Goal: Task Accomplishment & Management: Manage account settings

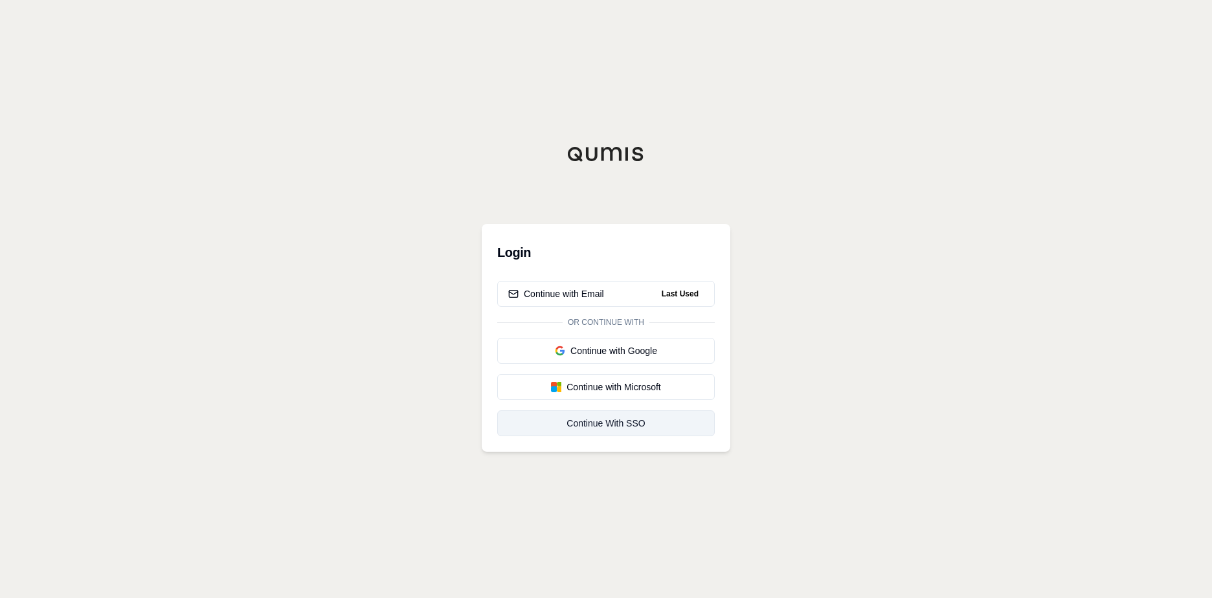
click at [616, 430] on link "Continue With SSO" at bounding box center [606, 424] width 218 height 26
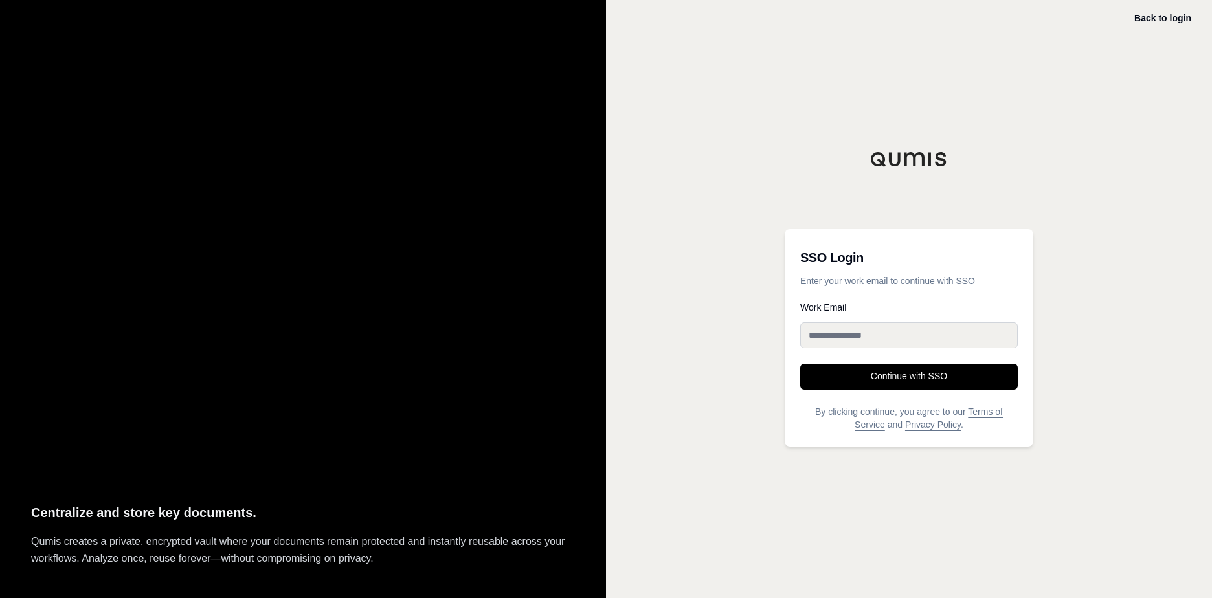
click at [900, 341] on input "Work Email" at bounding box center [910, 336] width 218 height 26
type input "**********"
click at [801, 364] on button "Continue with SSO" at bounding box center [910, 377] width 218 height 26
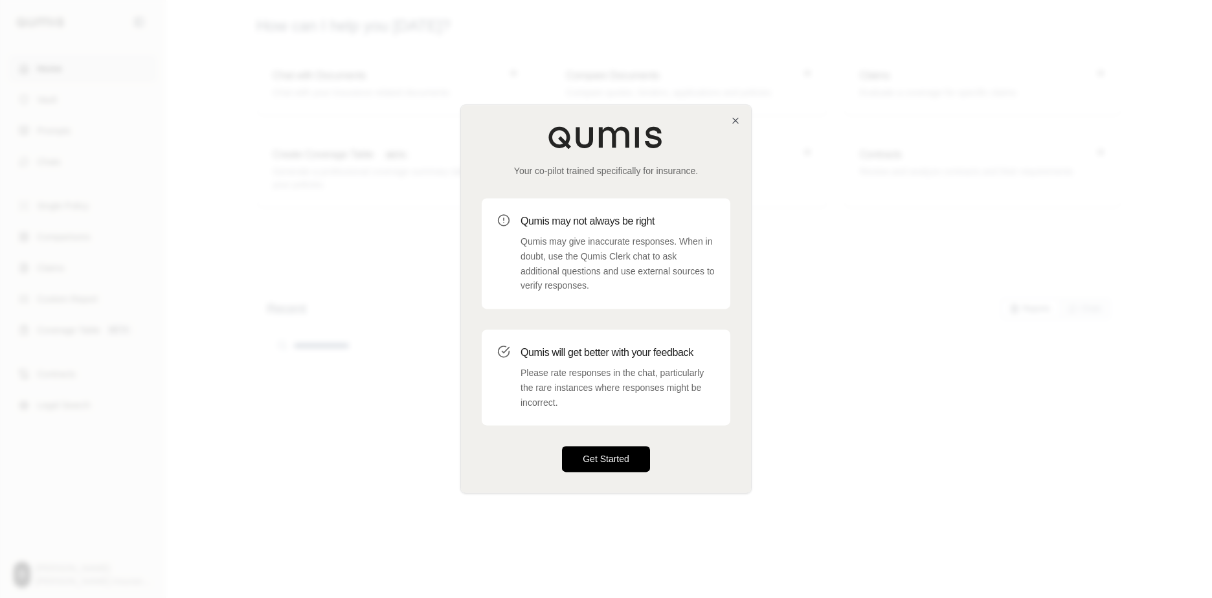
click at [629, 462] on button "Get Started" at bounding box center [606, 460] width 88 height 26
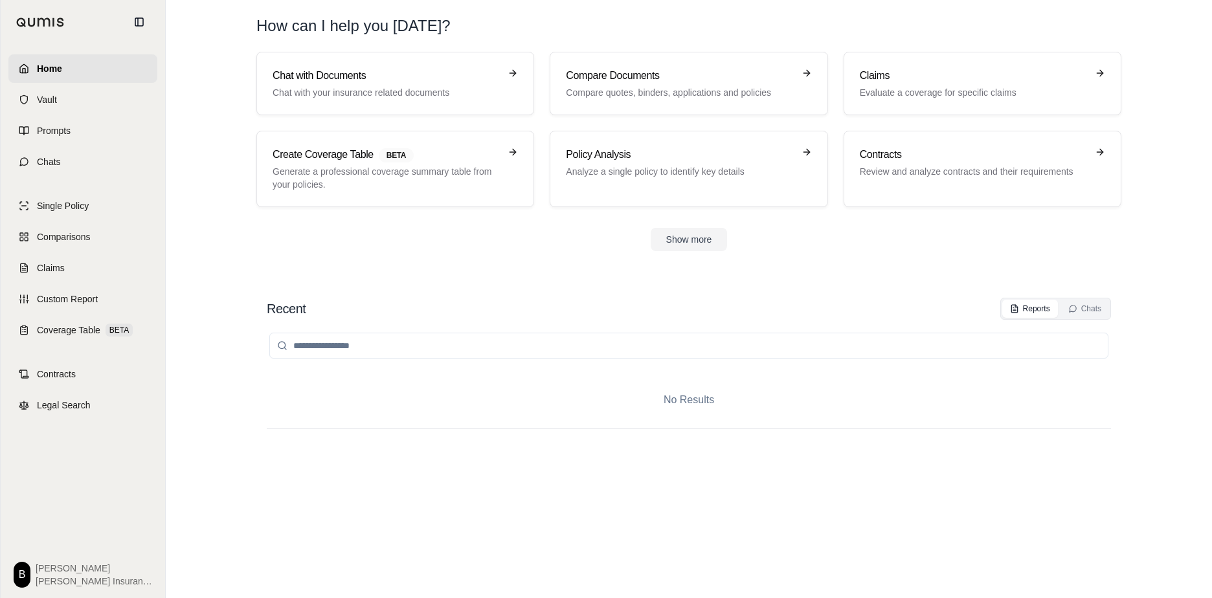
click at [49, 580] on span "[PERSON_NAME] Insurance" at bounding box center [94, 581] width 117 height 13
click at [22, 578] on html "Home Vault Prompts Chats Single Policy Comparisons Claims Custom Report Coverag…" at bounding box center [606, 299] width 1212 height 598
click at [56, 498] on link "Settings" at bounding box center [56, 498] width 107 height 21
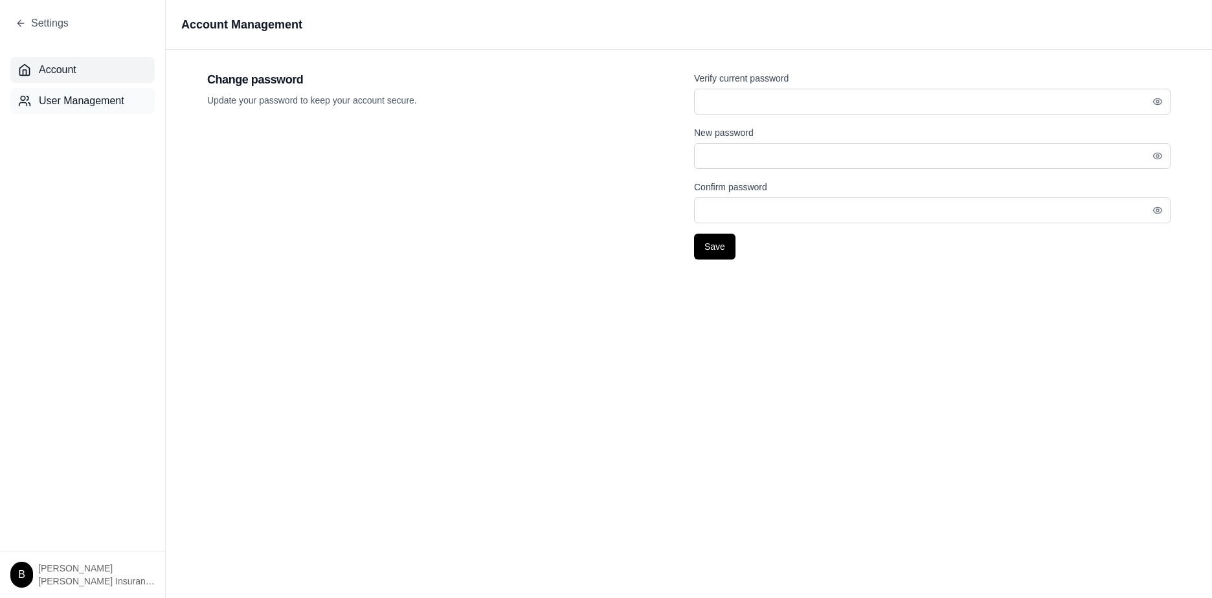
click at [71, 104] on span "User Management" at bounding box center [81, 101] width 85 height 16
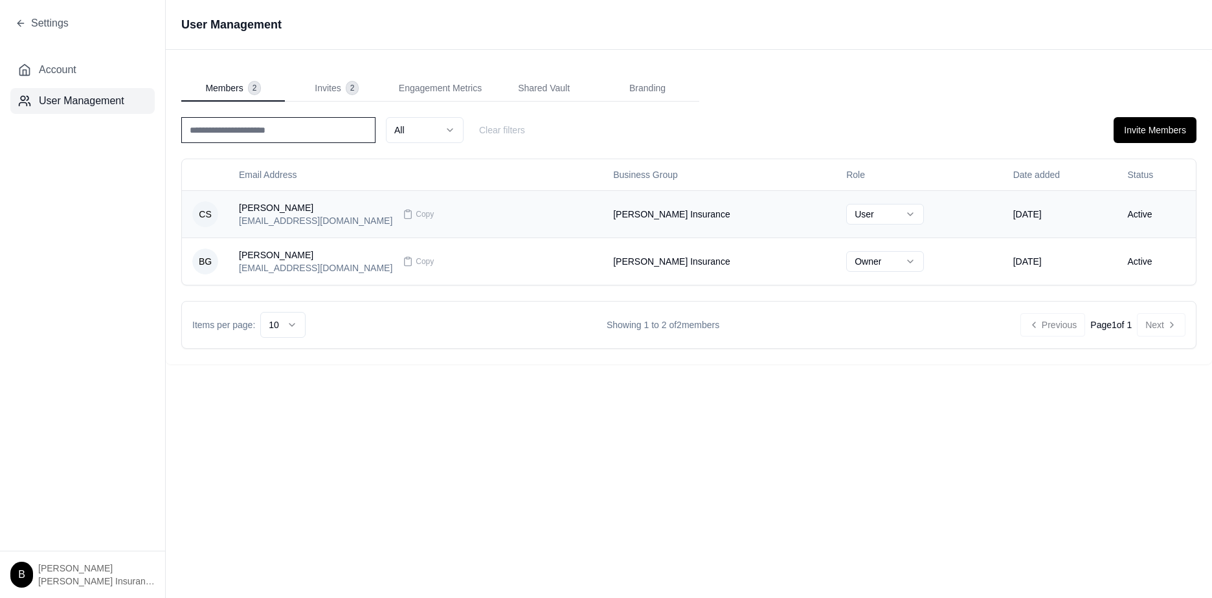
click at [823, 214] on html "Settings Account User Management B Brian Wells Insurance User Management Member…" at bounding box center [606, 299] width 1212 height 598
click at [827, 119] on html "Settings Account User Management B Brian Wells Insurance User Management Member…" at bounding box center [606, 299] width 1212 height 598
click at [819, 217] on html "Settings Account User Management B Brian Wells Insurance User Management Member…" at bounding box center [606, 299] width 1212 height 598
click at [800, 95] on div "Members 2 Invites 2 Engagement Metrics Shared Vault Branding All Clear filters …" at bounding box center [689, 212] width 1016 height 273
click at [1140, 128] on button "Invite Members" at bounding box center [1155, 130] width 83 height 26
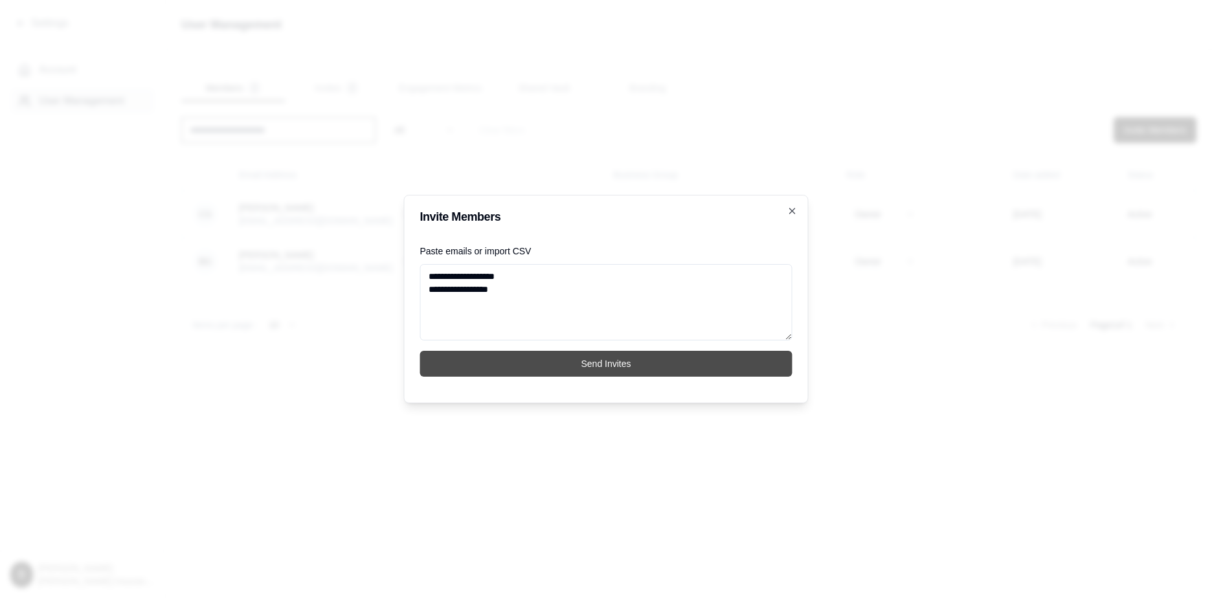
type textarea "**********"
click at [598, 365] on button "Send Invites" at bounding box center [606, 364] width 372 height 26
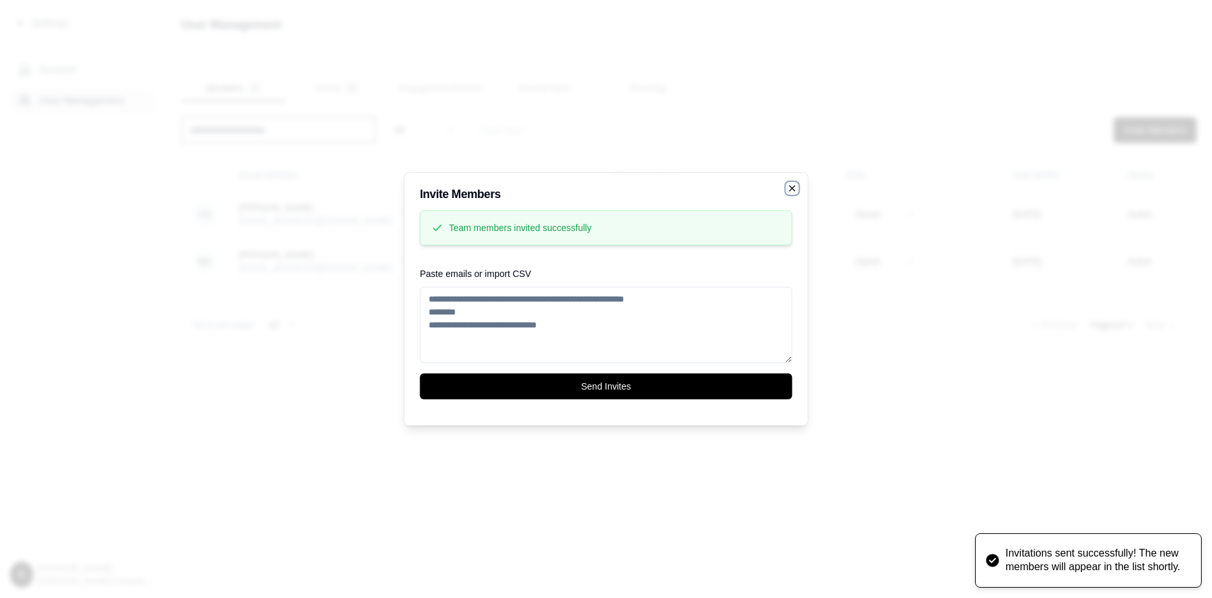
click at [791, 190] on div "**********" at bounding box center [606, 299] width 405 height 254
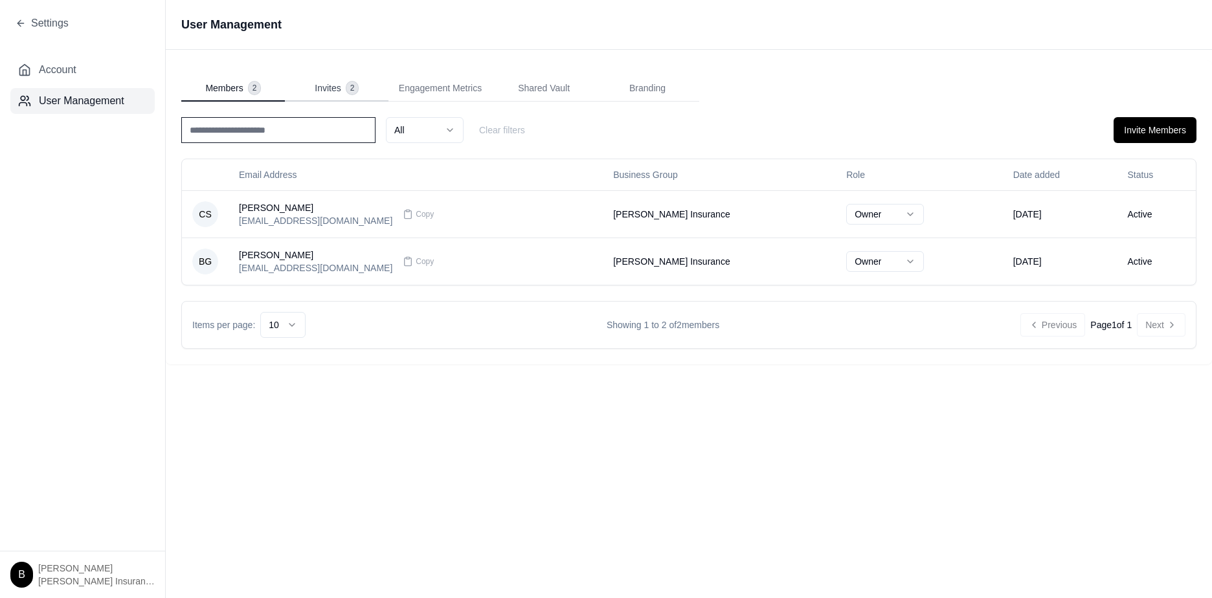
click at [322, 82] on span "Invites" at bounding box center [328, 88] width 26 height 13
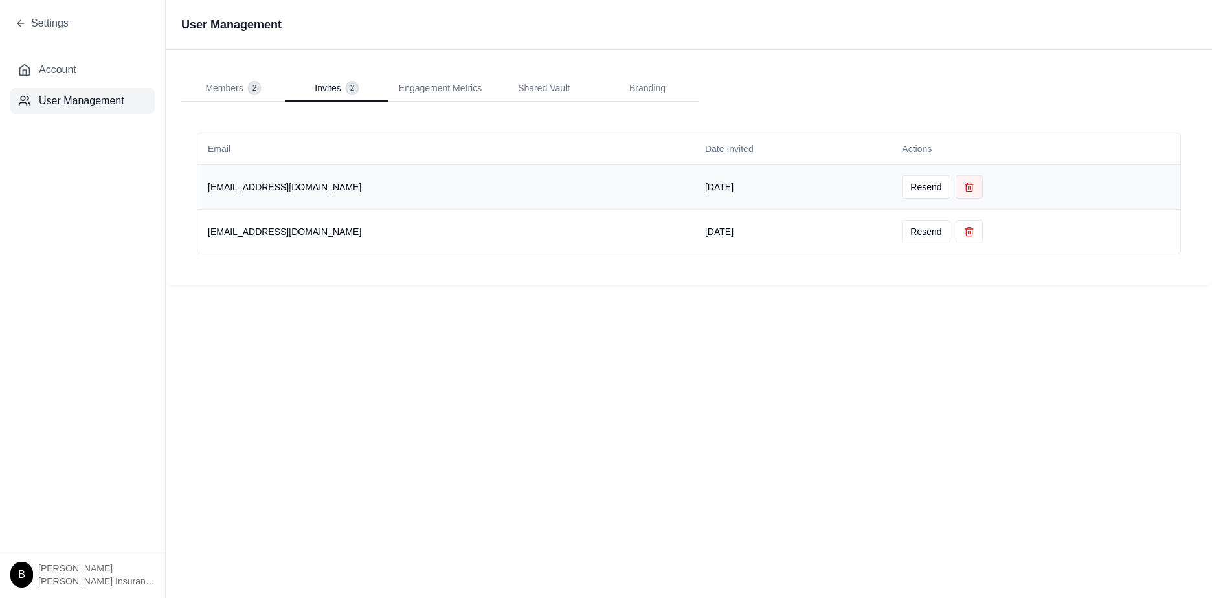
click at [964, 185] on icon at bounding box center [969, 187] width 10 height 10
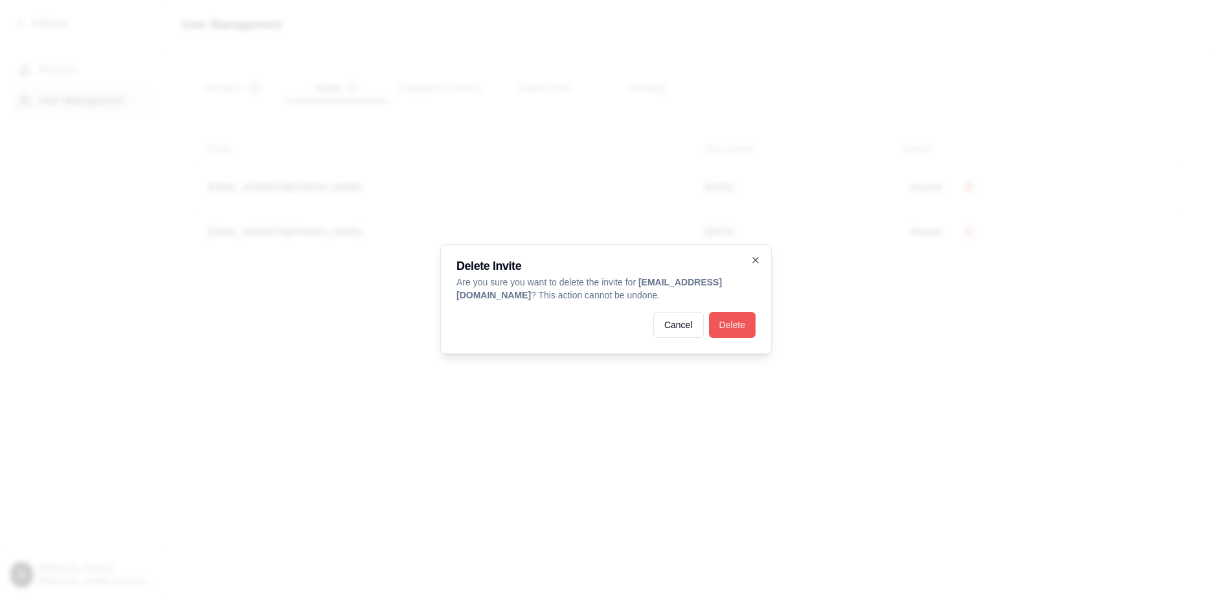
click at [730, 324] on button "Delete" at bounding box center [732, 325] width 47 height 26
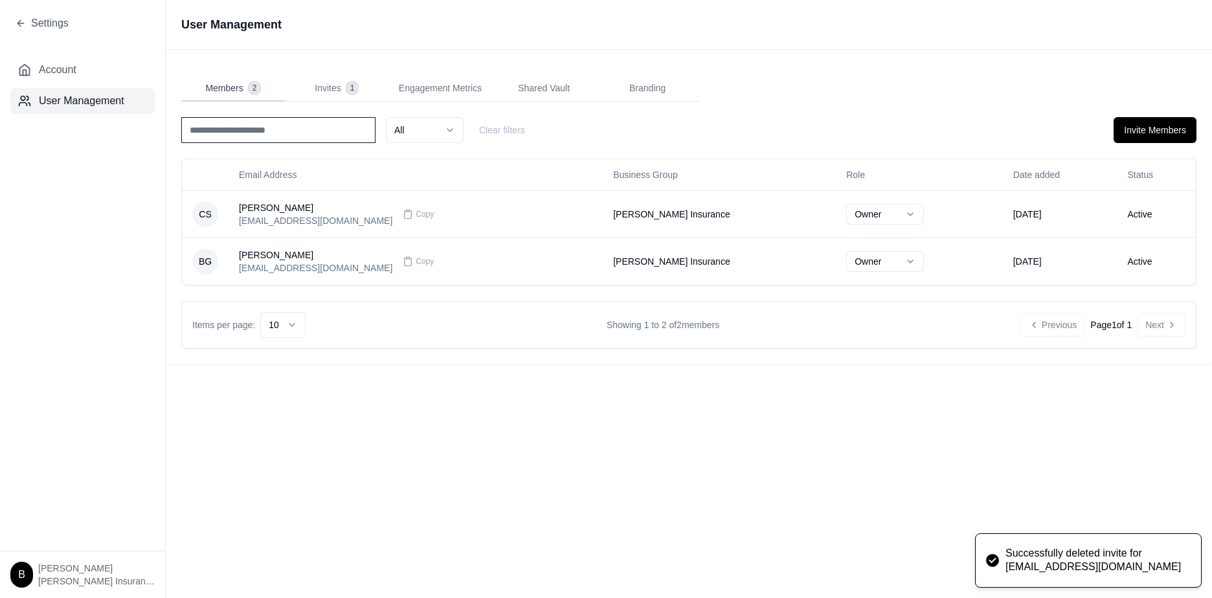
click at [231, 84] on span "Members" at bounding box center [224, 88] width 38 height 13
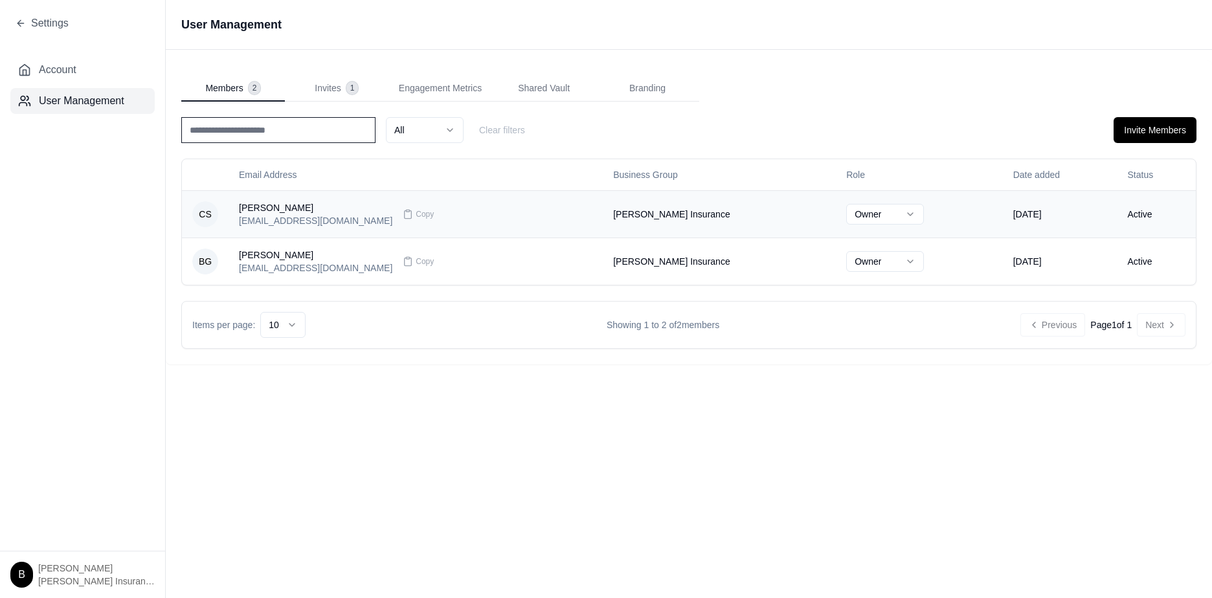
click at [270, 208] on div "[PERSON_NAME]" at bounding box center [316, 207] width 154 height 13
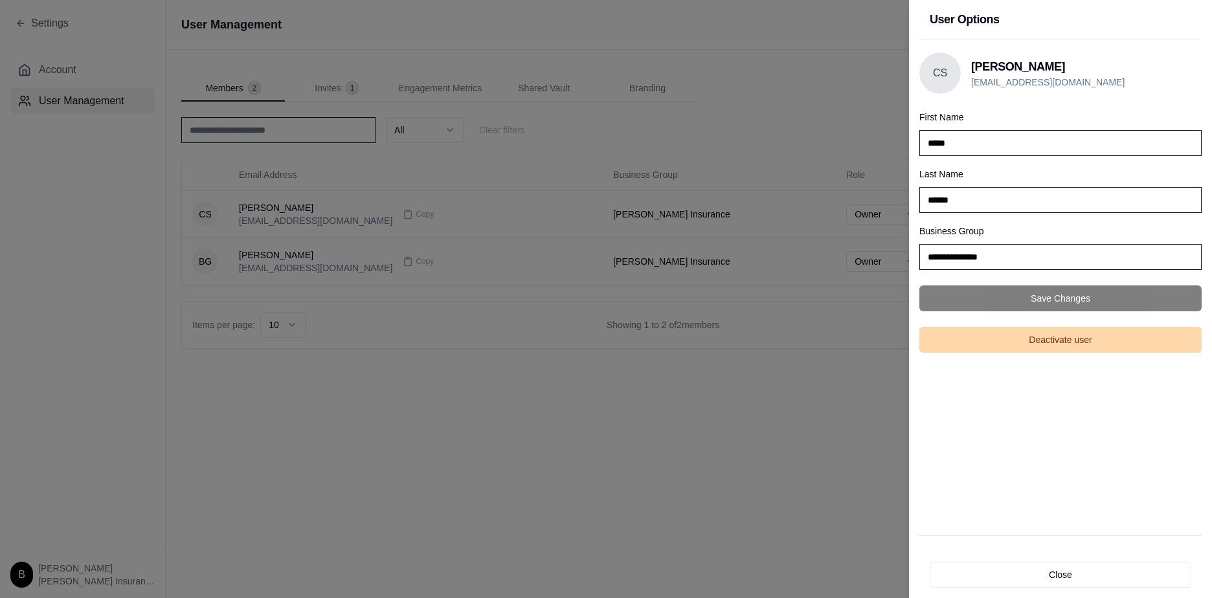
click at [1060, 340] on button "Deactivate user" at bounding box center [1061, 340] width 282 height 26
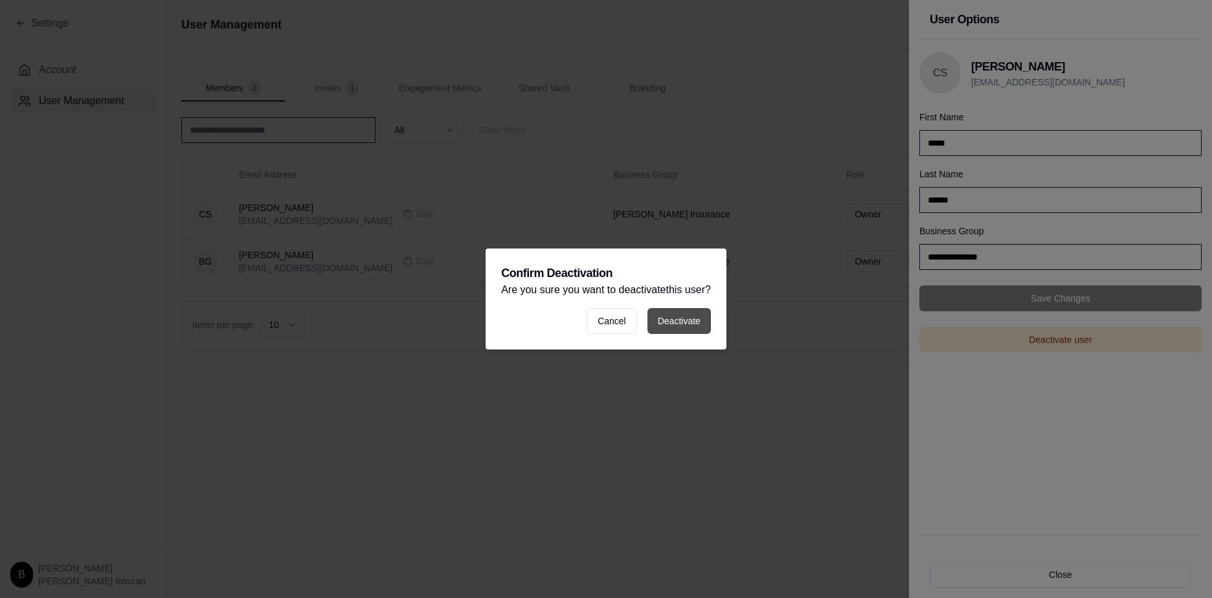
click at [676, 313] on button "Deactivate" at bounding box center [679, 321] width 63 height 26
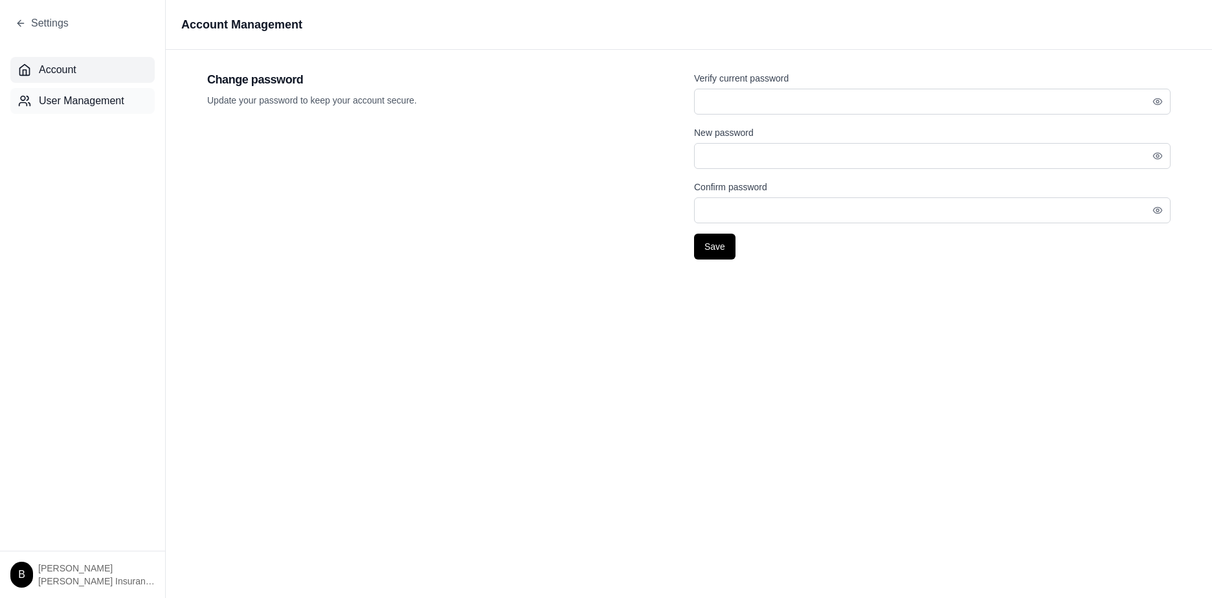
click at [78, 109] on button "User Management" at bounding box center [82, 101] width 144 height 26
click at [84, 106] on span "User Management" at bounding box center [81, 101] width 85 height 16
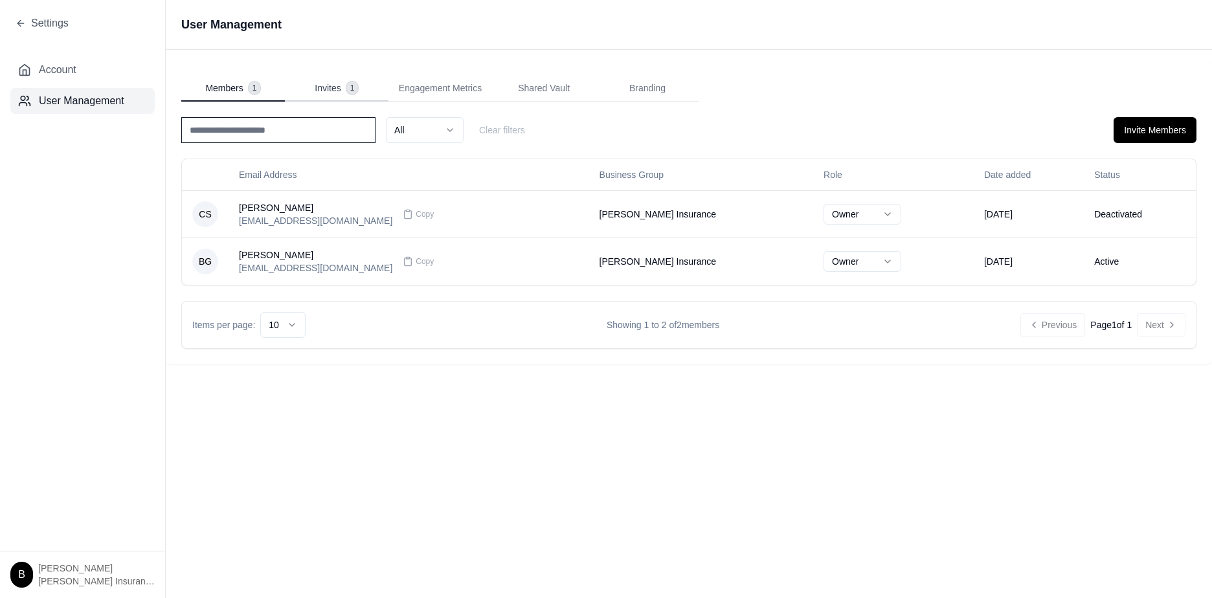
click at [339, 87] on span "Invites" at bounding box center [328, 88] width 26 height 13
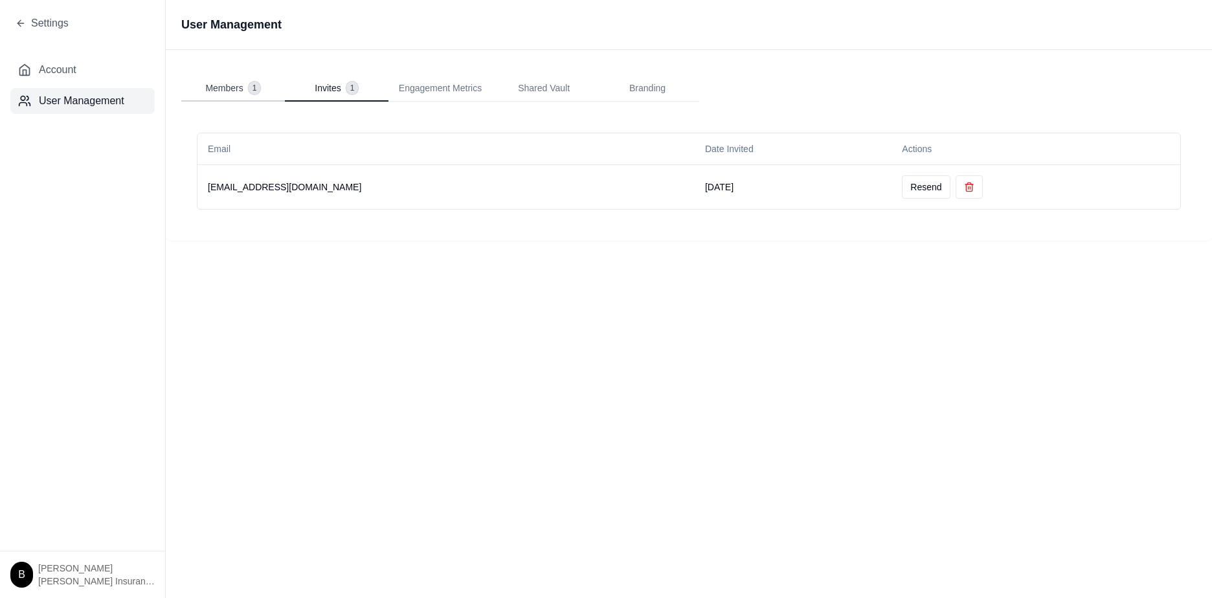
click at [238, 94] on span "Members" at bounding box center [224, 88] width 38 height 13
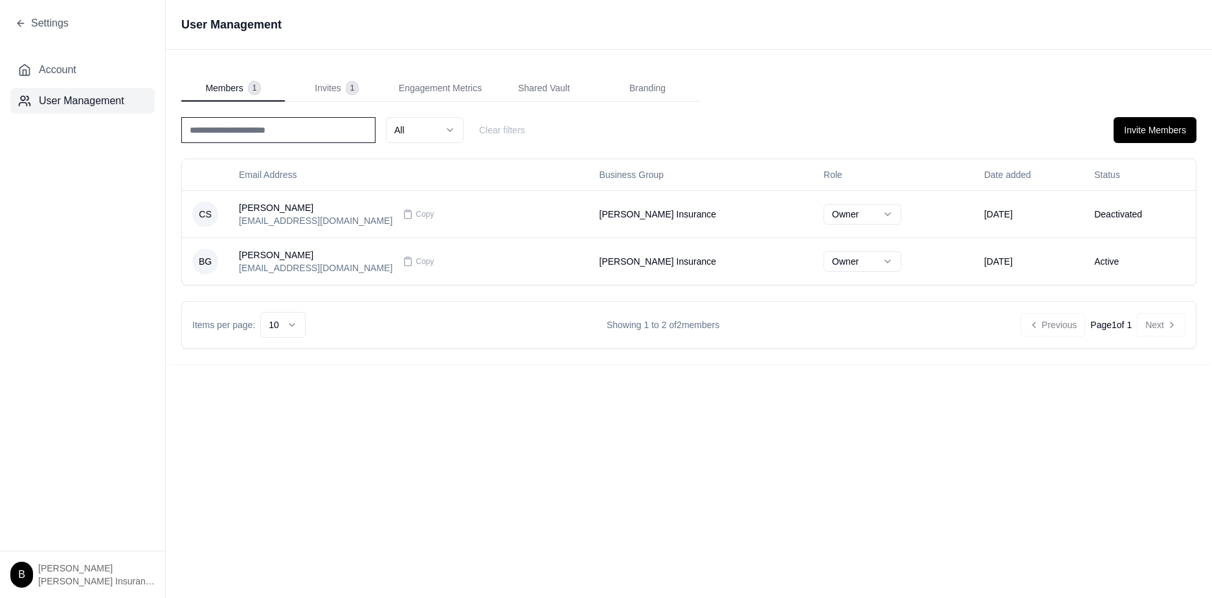
click at [325, 23] on h1 "User Management" at bounding box center [689, 24] width 1047 height 49
drag, startPoint x: 377, startPoint y: 466, endPoint x: 544, endPoint y: 370, distance: 192.6
click at [376, 466] on div "User Management Members 1 Invites 1 Engagement Metrics Shared Vault Branding Al…" at bounding box center [689, 299] width 1047 height 598
click at [328, 90] on span "Invites" at bounding box center [328, 88] width 26 height 13
click at [229, 93] on span "Members" at bounding box center [224, 88] width 38 height 13
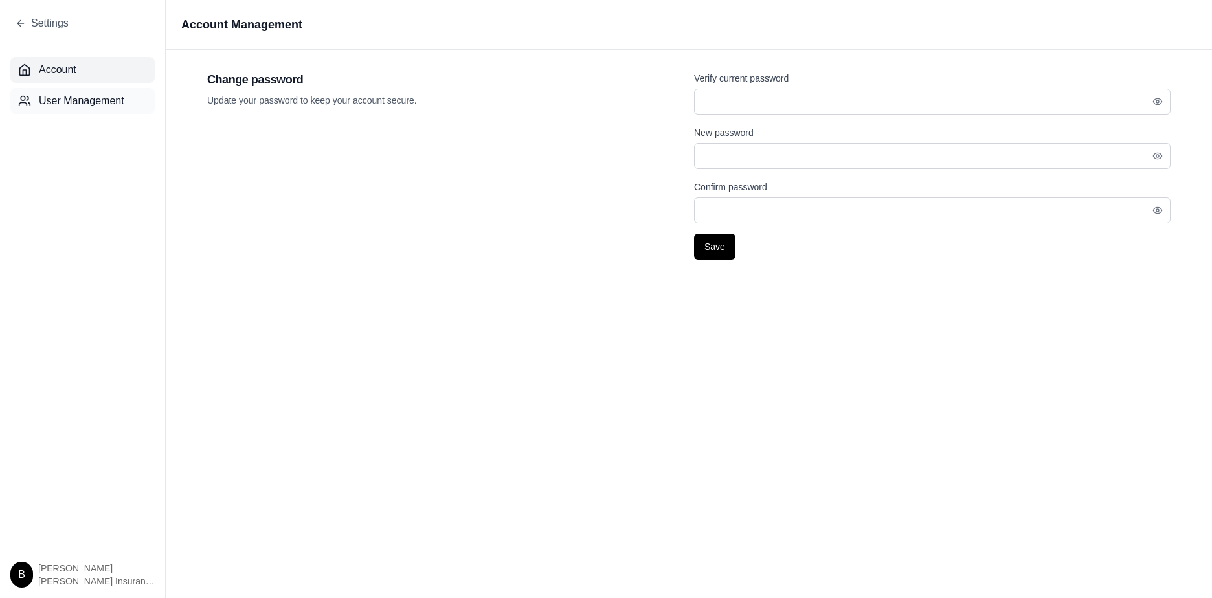
click at [52, 102] on span "User Management" at bounding box center [81, 101] width 85 height 16
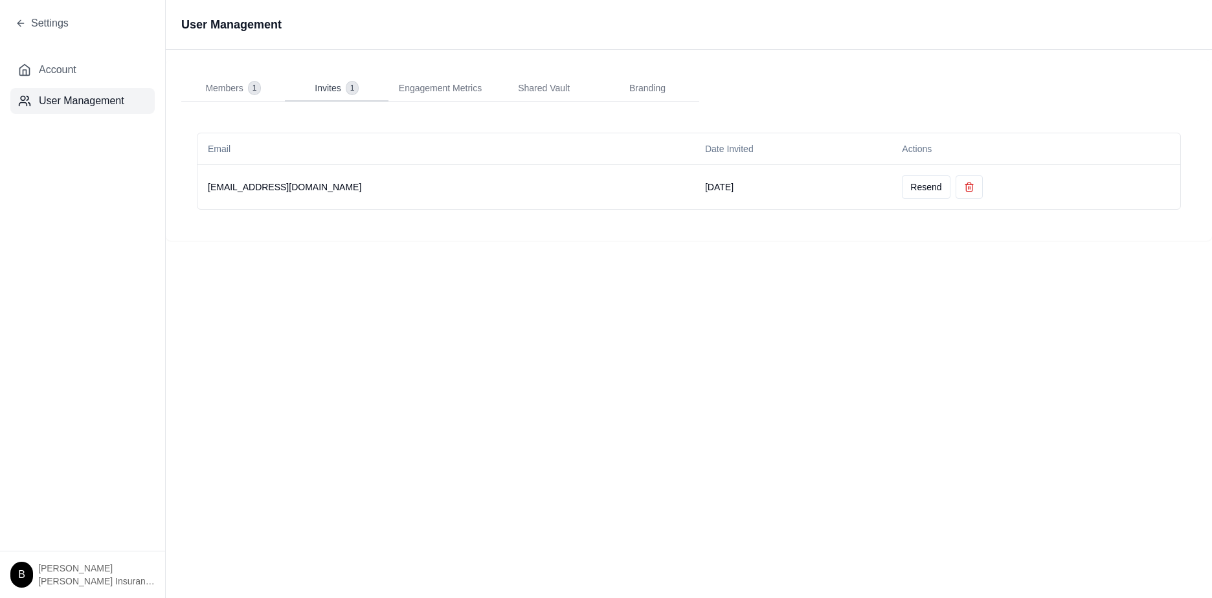
click at [353, 91] on span "1" at bounding box center [353, 88] width 12 height 13
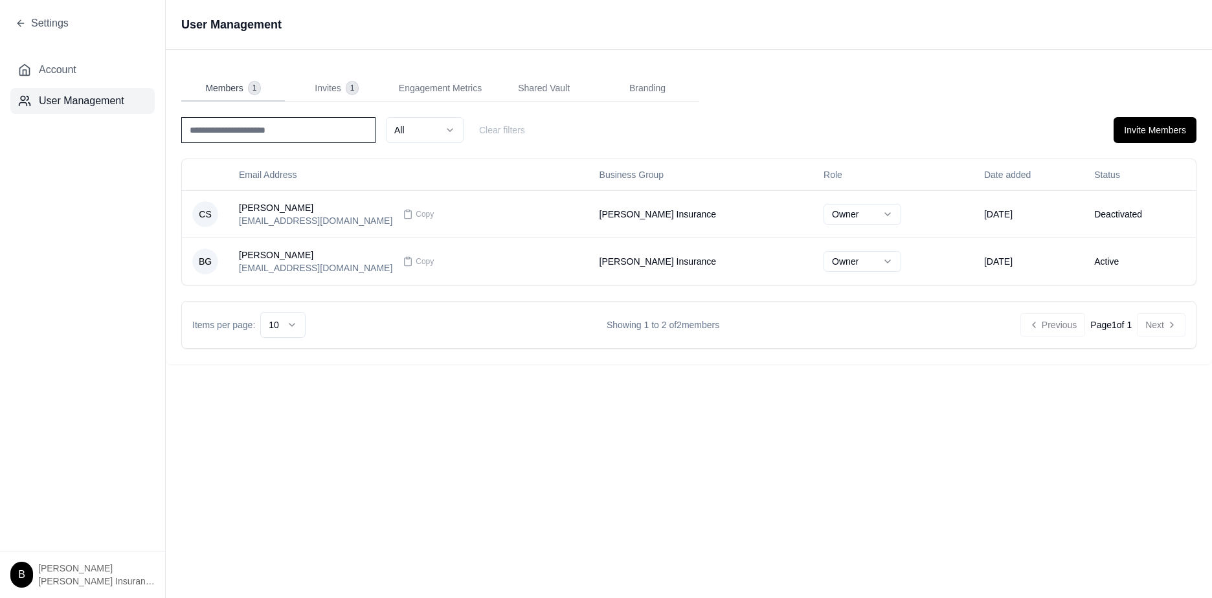
click at [232, 85] on span "Members" at bounding box center [224, 88] width 38 height 13
click at [328, 90] on span "Invites" at bounding box center [328, 88] width 26 height 13
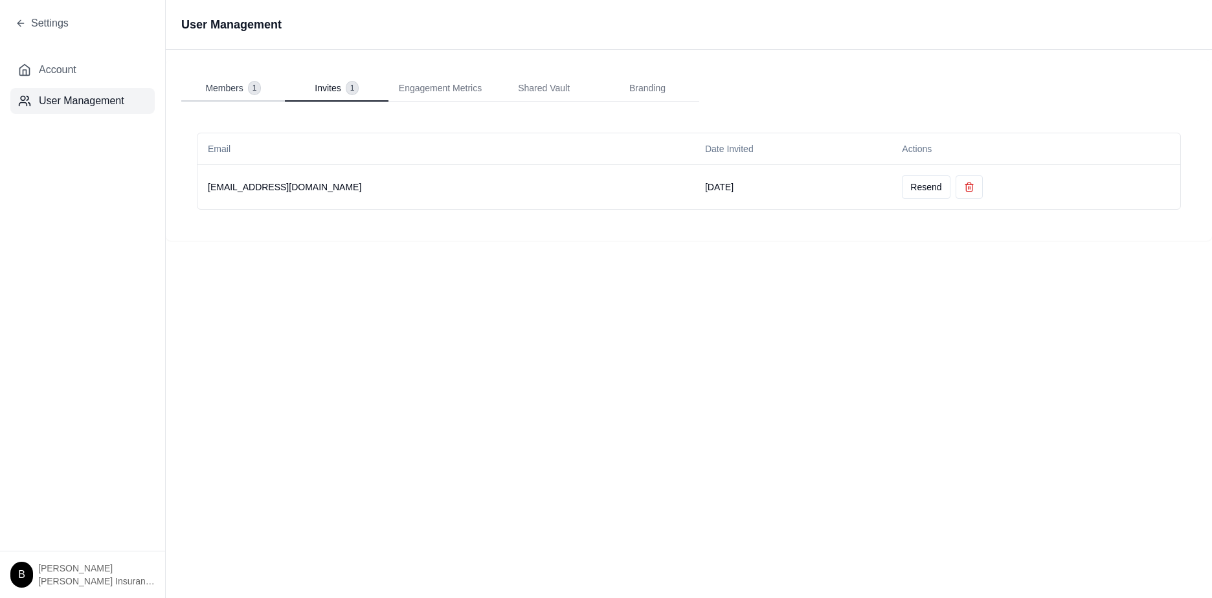
click at [232, 85] on span "Members" at bounding box center [224, 88] width 38 height 13
